Goal: Information Seeking & Learning: Learn about a topic

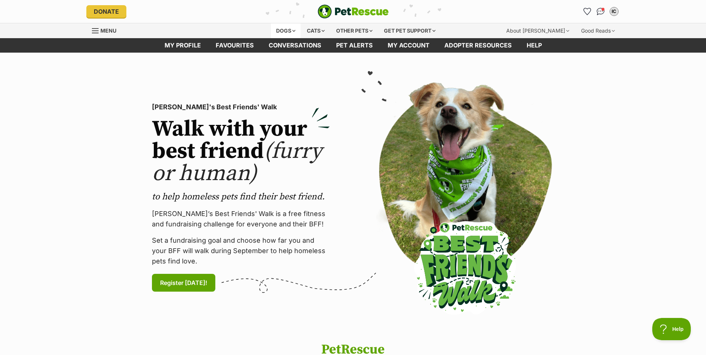
click at [283, 31] on div "Dogs" at bounding box center [286, 30] width 30 height 15
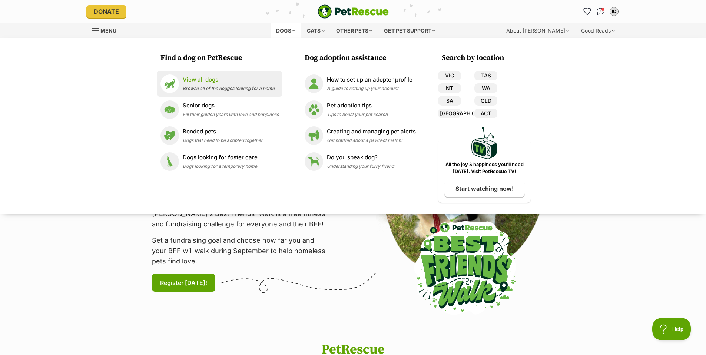
click at [206, 80] on p "View all dogs" at bounding box center [229, 80] width 92 height 9
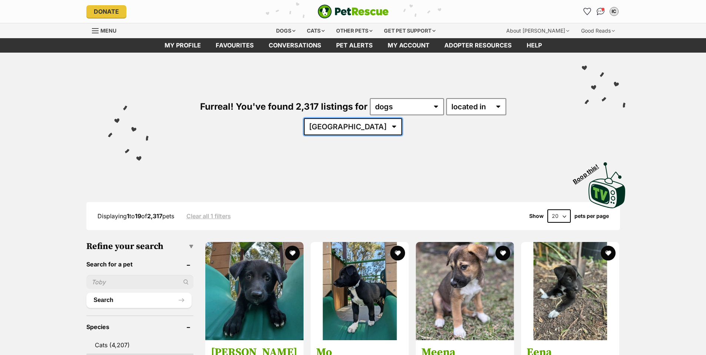
click at [402, 118] on select "Australia ACT NSW QLD SA TAS VIC WA" at bounding box center [353, 126] width 98 height 17
select select "[GEOGRAPHIC_DATA]"
click at [402, 118] on select "Australia ACT NSW QLD SA TAS VIC WA" at bounding box center [353, 126] width 98 height 17
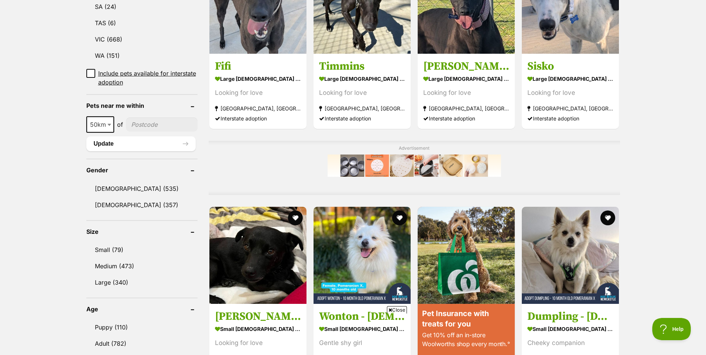
scroll to position [489, 0]
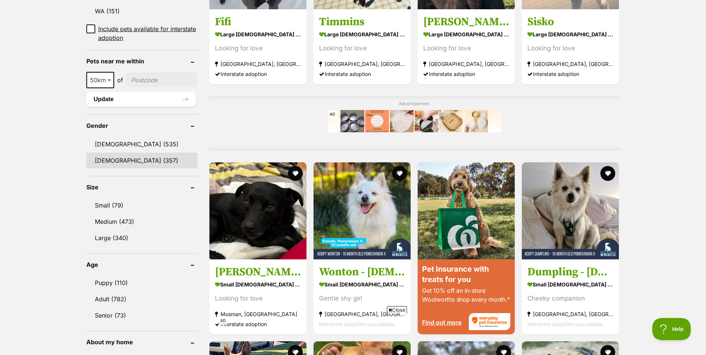
click at [106, 161] on link "[DEMOGRAPHIC_DATA] (357)" at bounding box center [141, 161] width 111 height 16
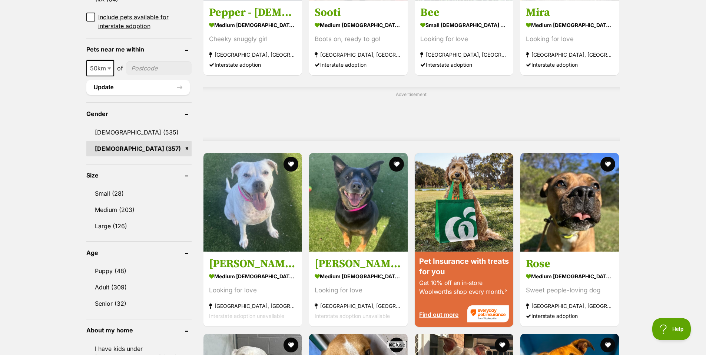
scroll to position [534, 0]
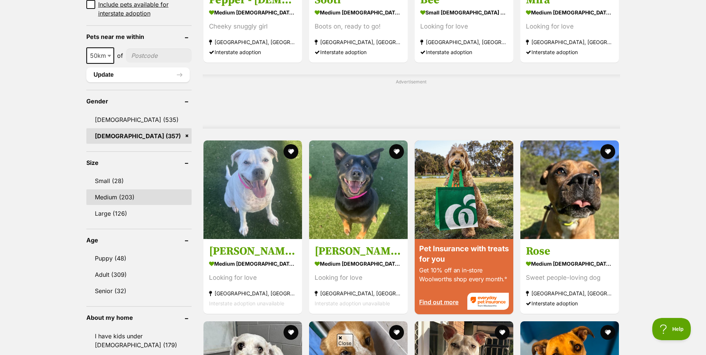
click at [106, 189] on link "Medium (203)" at bounding box center [139, 197] width 106 height 16
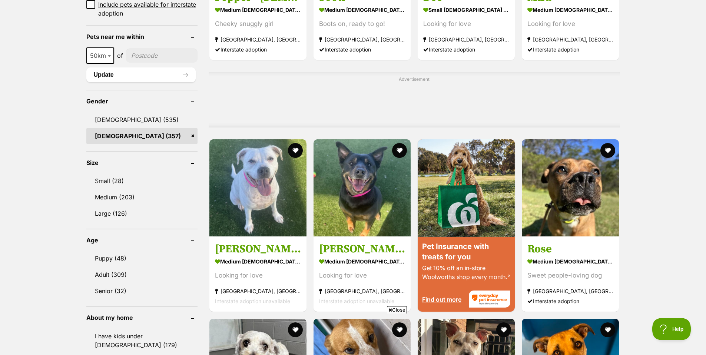
scroll to position [0, 0]
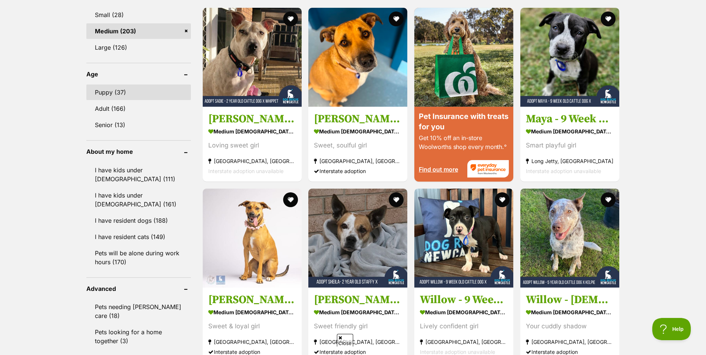
click at [110, 97] on link "Puppy (37)" at bounding box center [138, 93] width 105 height 16
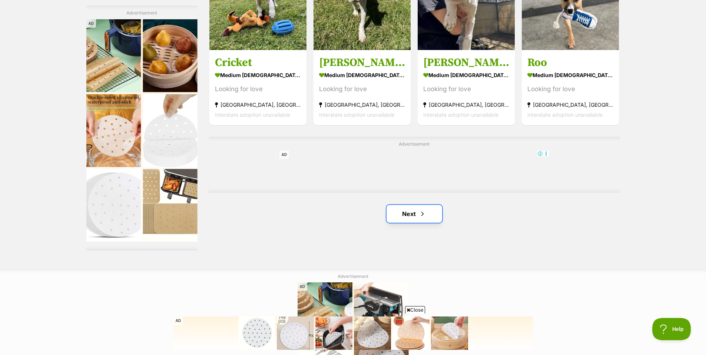
click at [415, 208] on link "Next" at bounding box center [415, 214] width 56 height 18
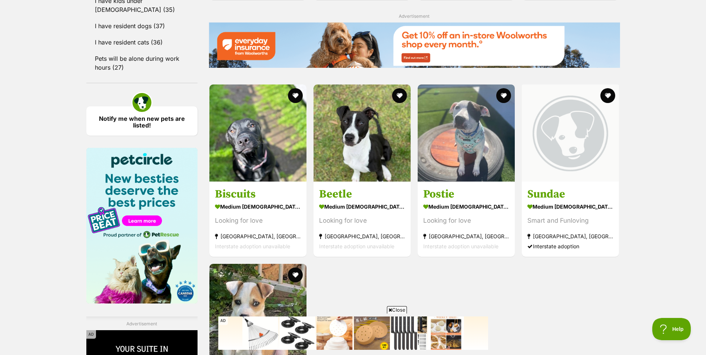
scroll to position [845, 0]
click at [246, 138] on img at bounding box center [257, 131] width 97 height 97
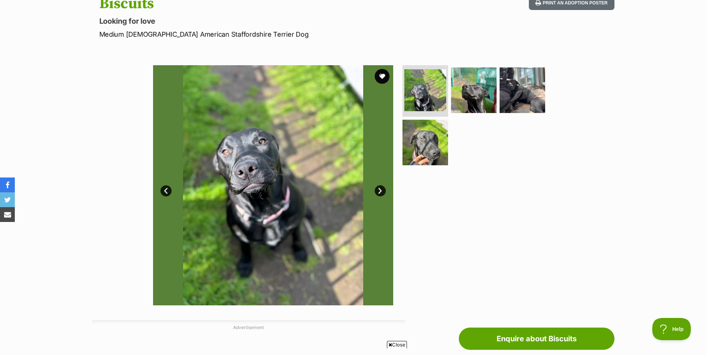
click at [380, 192] on link "Next" at bounding box center [380, 190] width 11 height 11
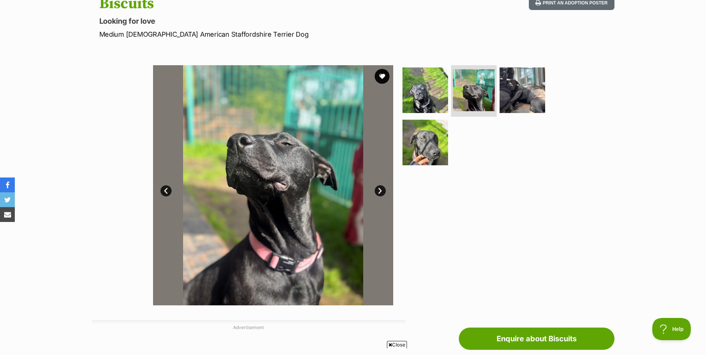
click at [380, 192] on link "Next" at bounding box center [380, 190] width 11 height 11
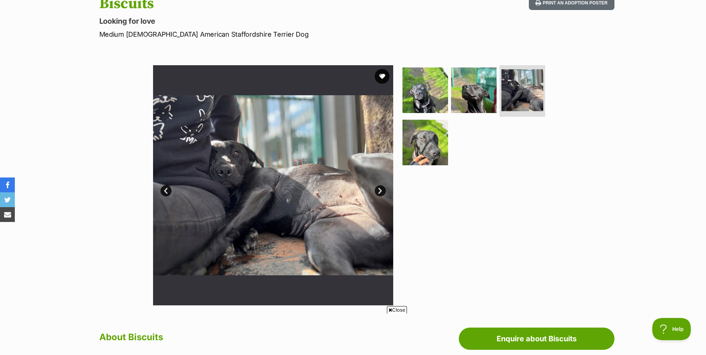
click at [380, 192] on link "Next" at bounding box center [380, 190] width 11 height 11
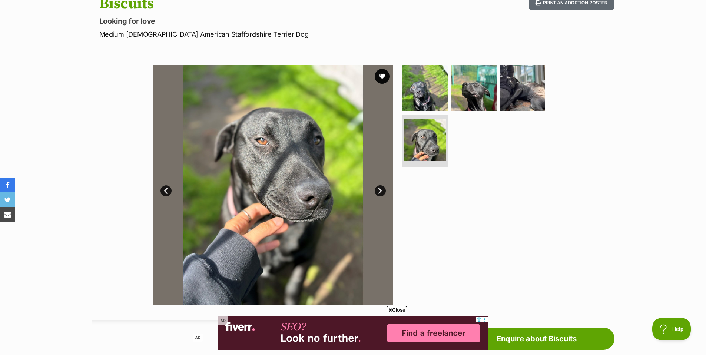
click at [380, 192] on link "Next" at bounding box center [380, 190] width 11 height 11
